Goal: Information Seeking & Learning: Learn about a topic

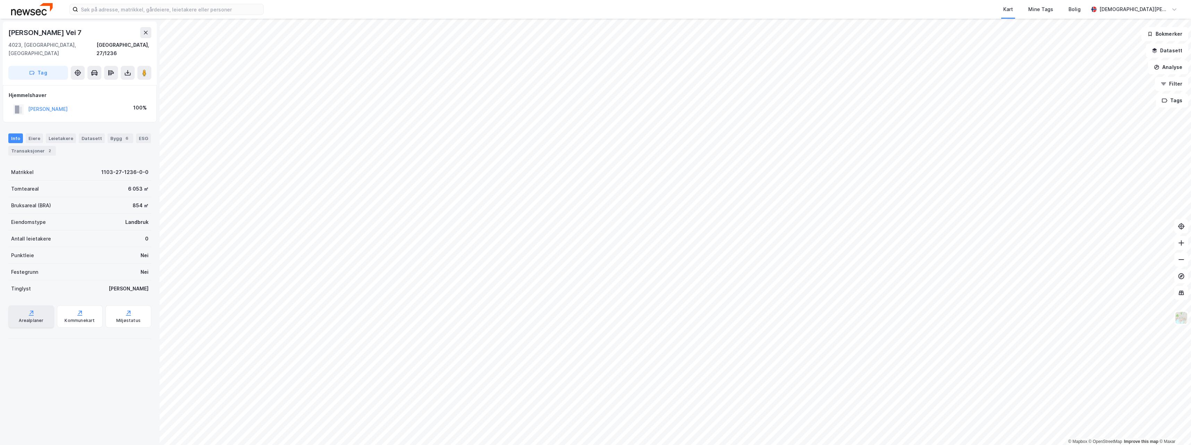
click at [34, 318] on div "Arealplaner" at bounding box center [31, 321] width 25 height 6
click at [1175, 85] on button "Filter" at bounding box center [1171, 84] width 33 height 14
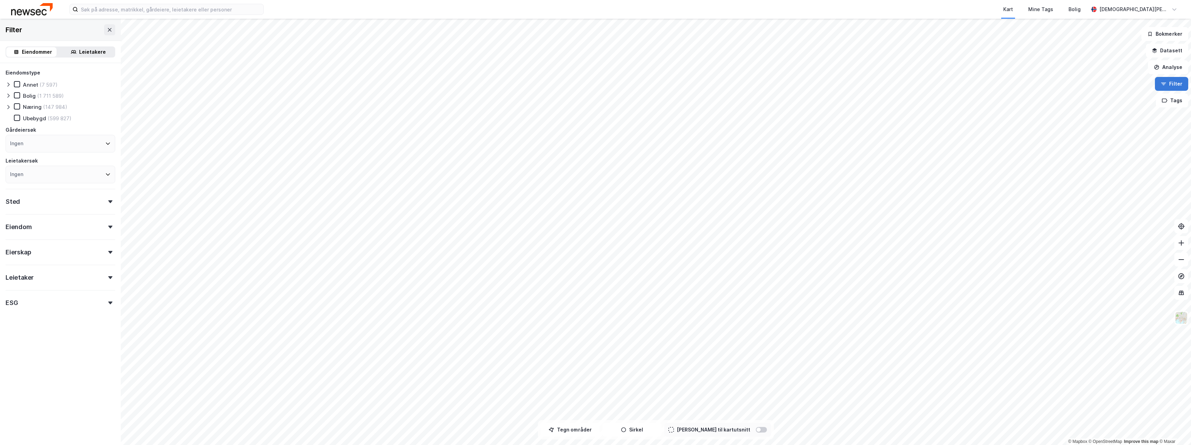
click at [1175, 85] on button "Filter" at bounding box center [1171, 84] width 33 height 14
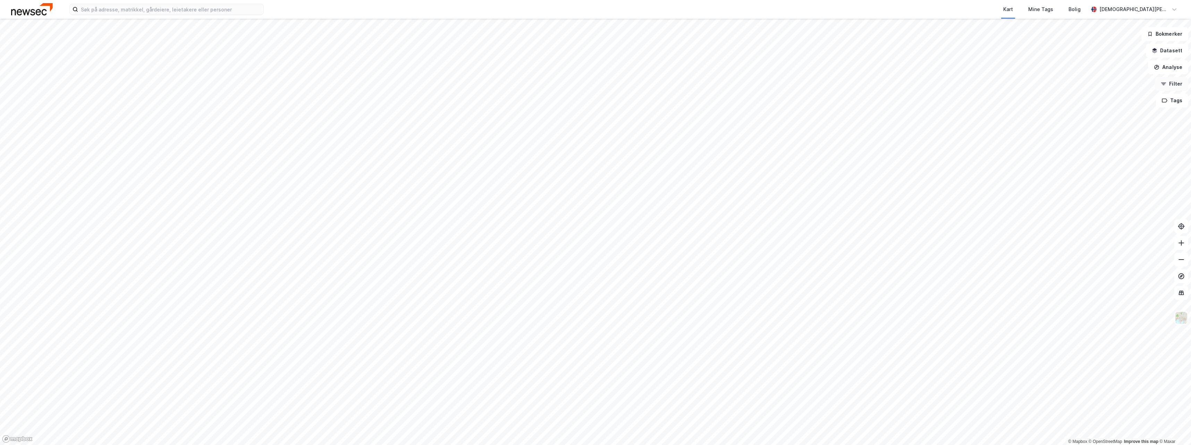
click at [1175, 85] on button "Filter" at bounding box center [1171, 84] width 33 height 14
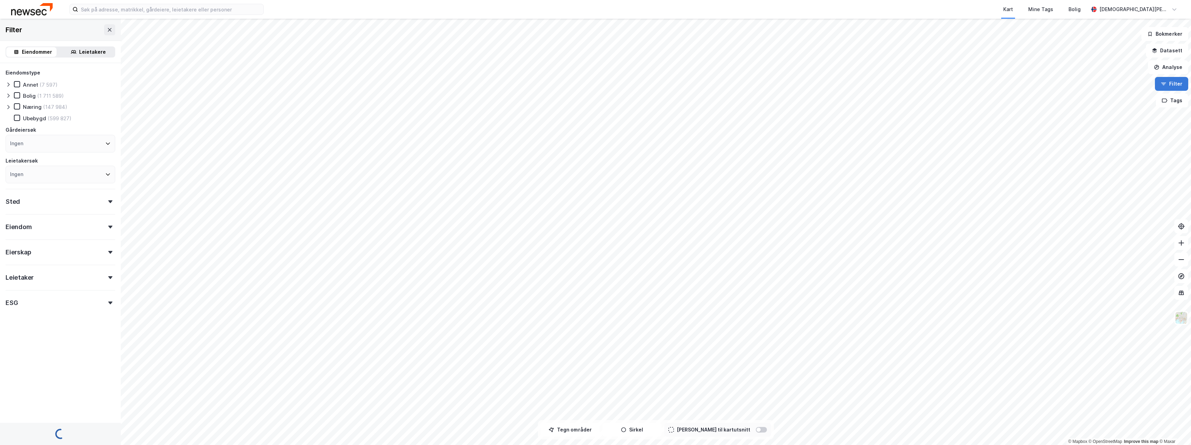
click at [1175, 85] on button "Filter" at bounding box center [1171, 84] width 33 height 14
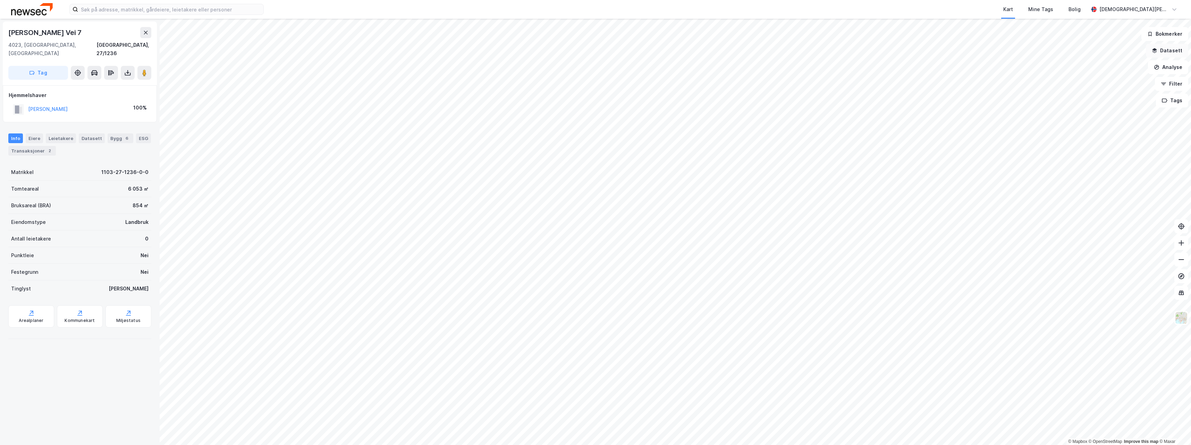
click at [1174, 53] on button "Datasett" at bounding box center [1167, 51] width 42 height 14
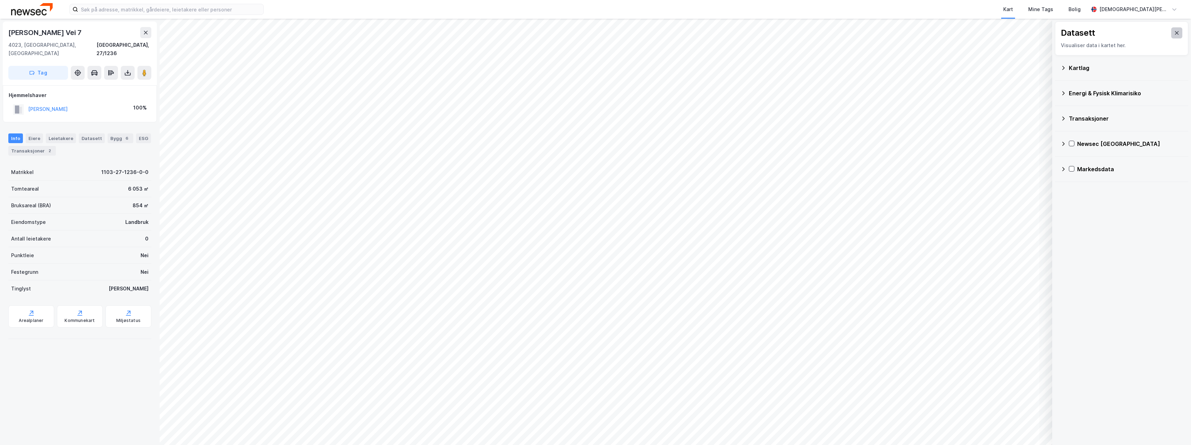
click at [1171, 30] on button at bounding box center [1176, 32] width 11 height 11
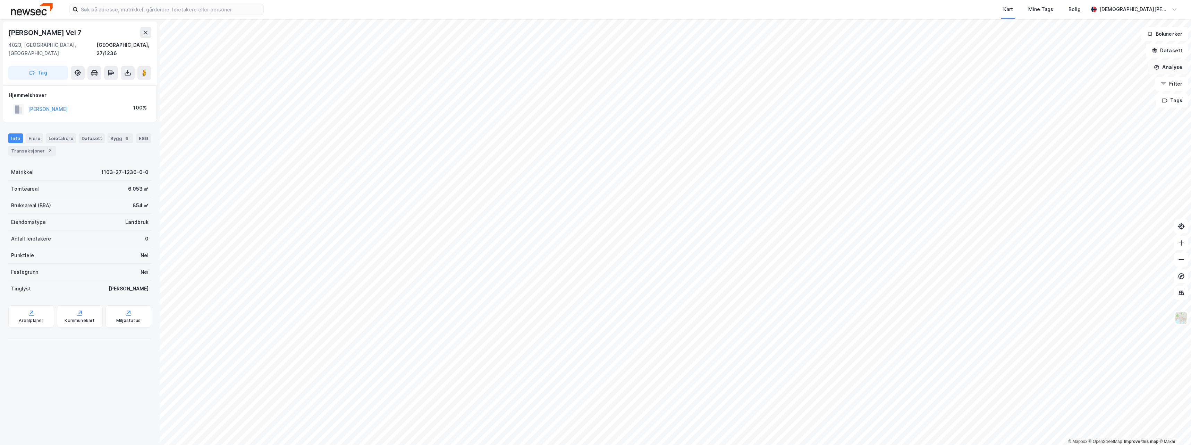
click at [1173, 67] on button "Analyse" at bounding box center [1168, 67] width 40 height 14
click at [1166, 68] on button "Analyse" at bounding box center [1168, 67] width 40 height 14
click at [1173, 85] on button "Filter" at bounding box center [1171, 84] width 33 height 14
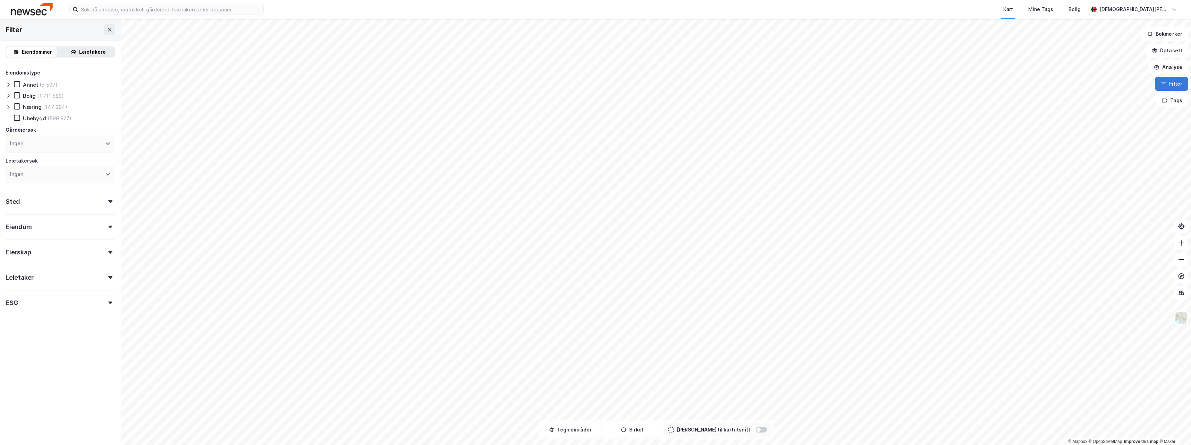
click at [1173, 85] on button "Filter" at bounding box center [1171, 84] width 33 height 14
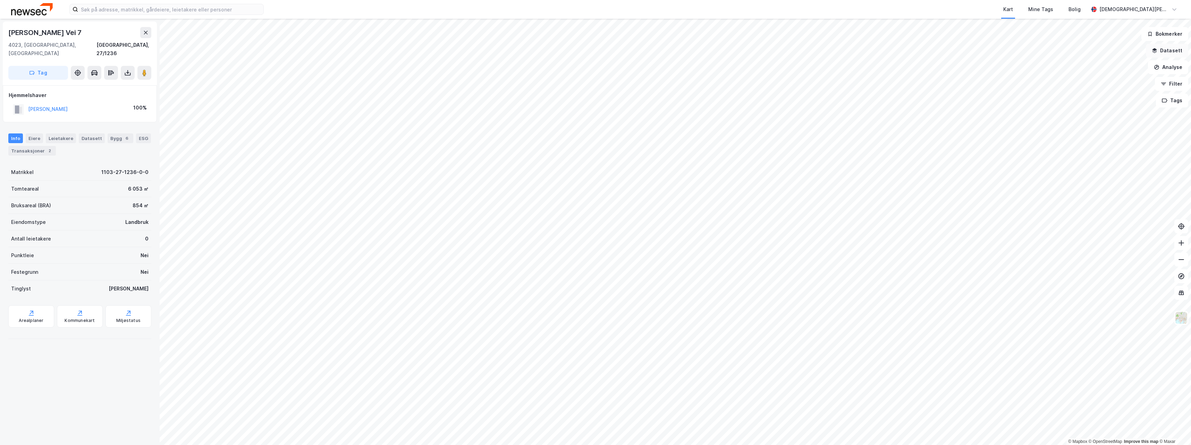
click at [1174, 51] on button "Datasett" at bounding box center [1167, 51] width 42 height 14
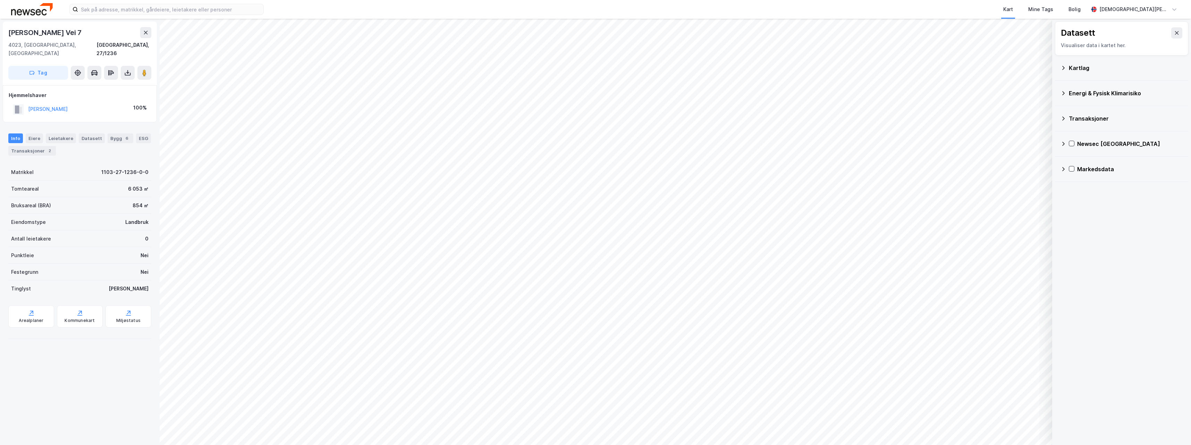
click at [1068, 68] on div "Kartlag" at bounding box center [1121, 68] width 122 height 17
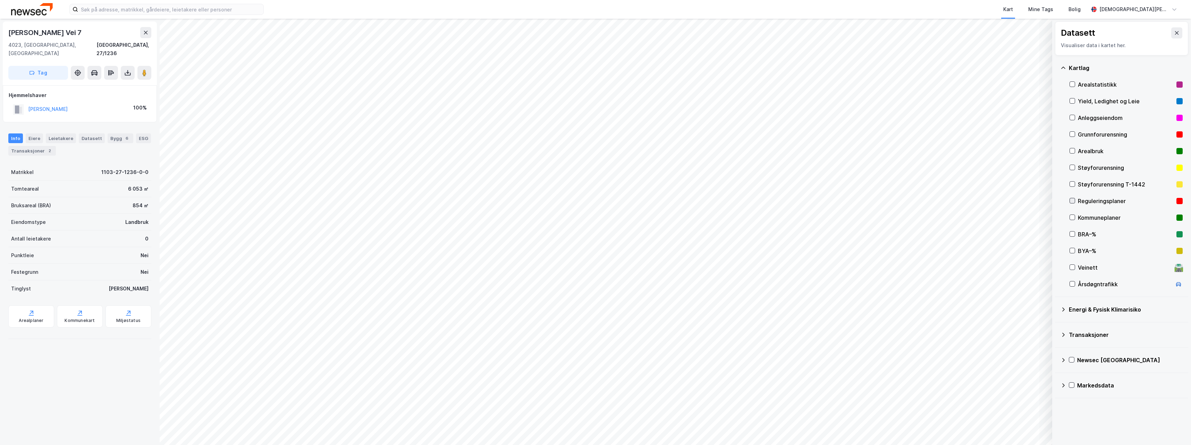
click at [1072, 202] on icon at bounding box center [1072, 201] width 4 height 2
